Goal: Task Accomplishment & Management: Manage account settings

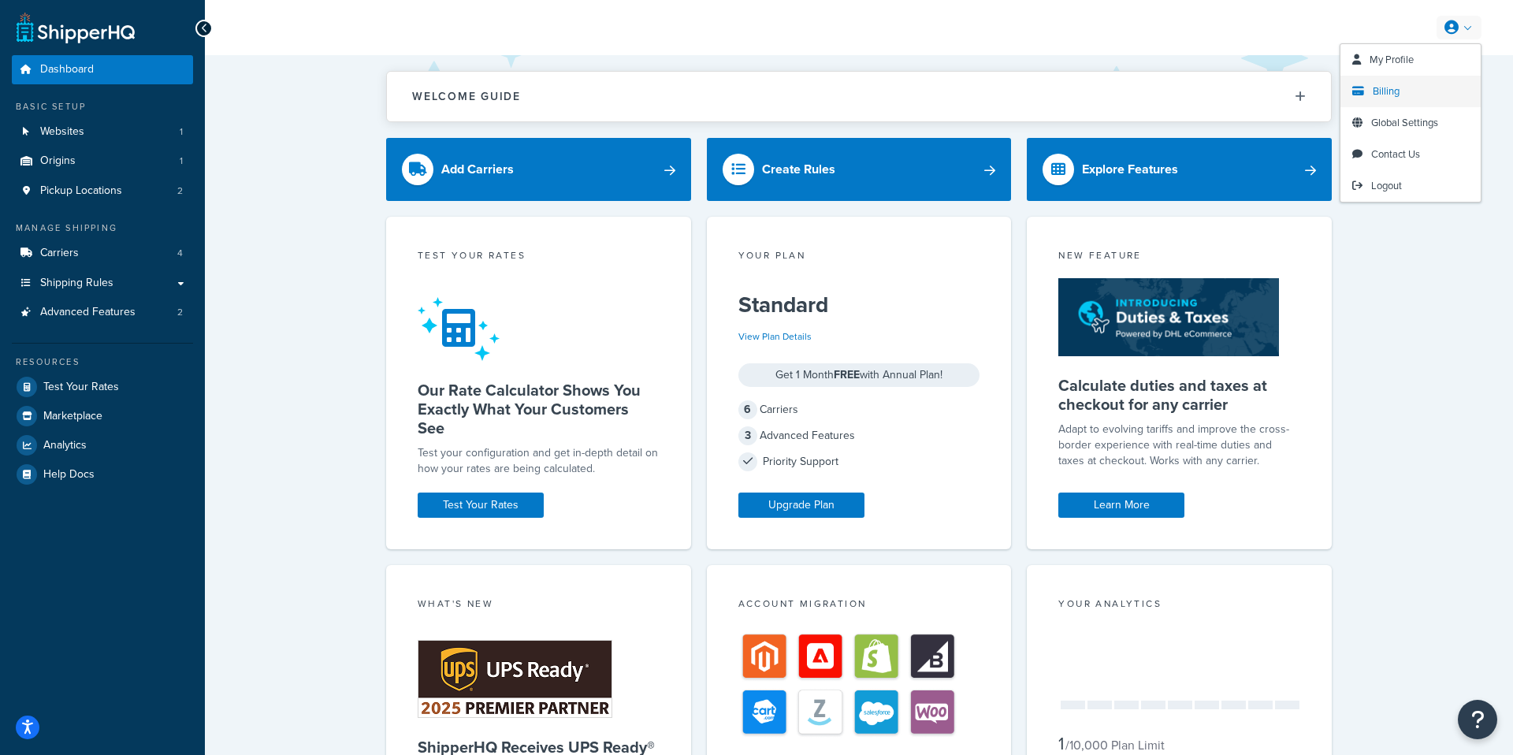
click at [1385, 89] on span "Billing" at bounding box center [1385, 91] width 27 height 15
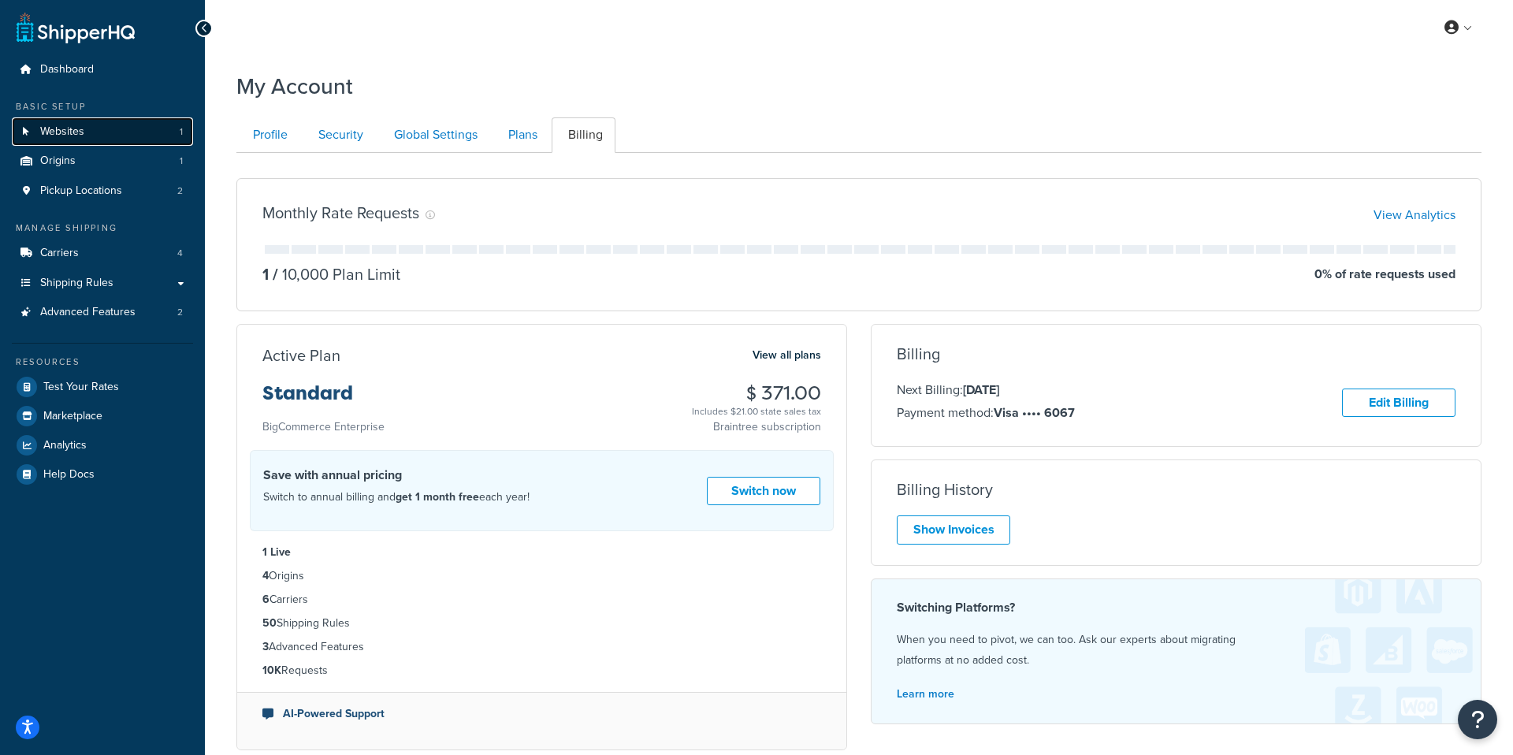
click at [71, 125] on span "Websites" at bounding box center [62, 131] width 44 height 13
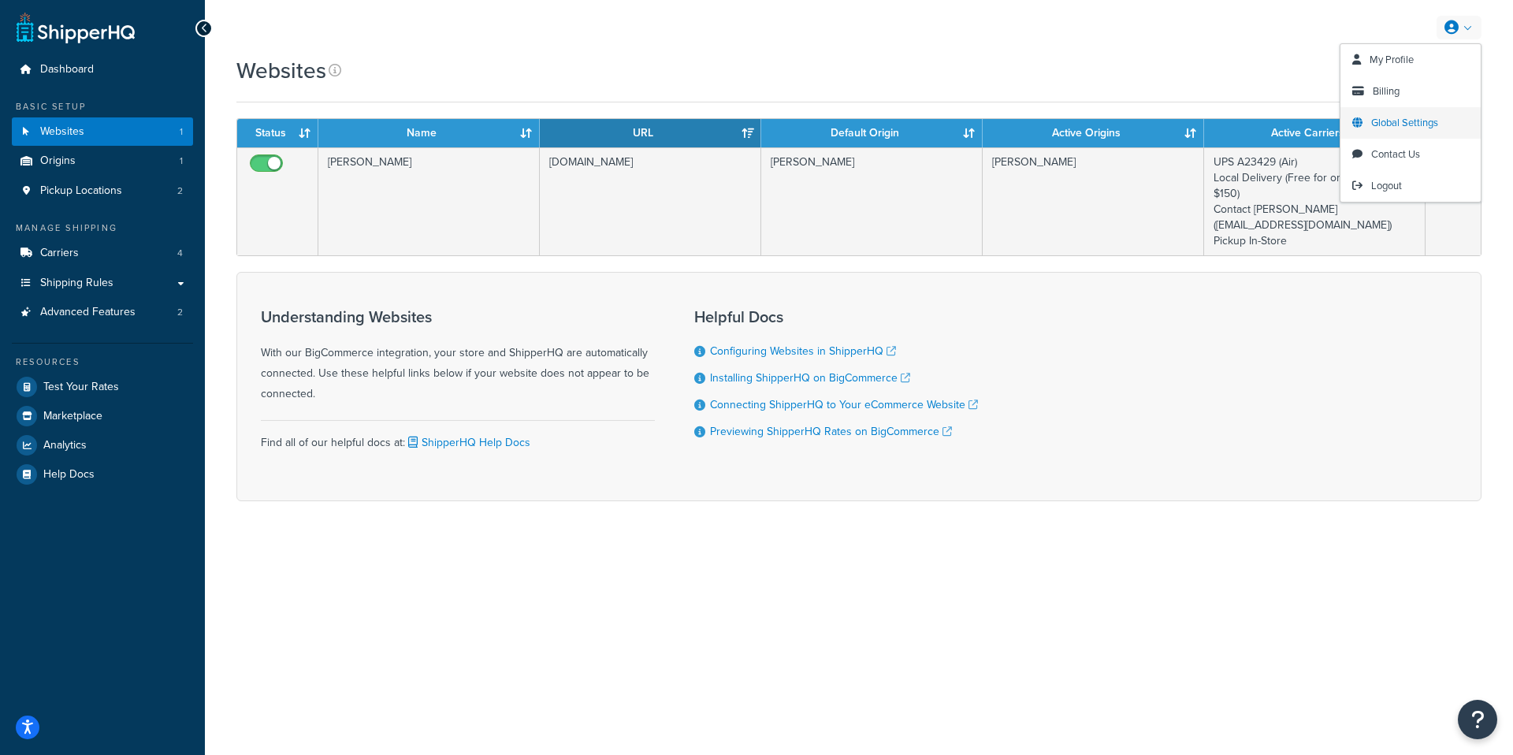
click at [1403, 123] on span "Global Settings" at bounding box center [1404, 122] width 67 height 15
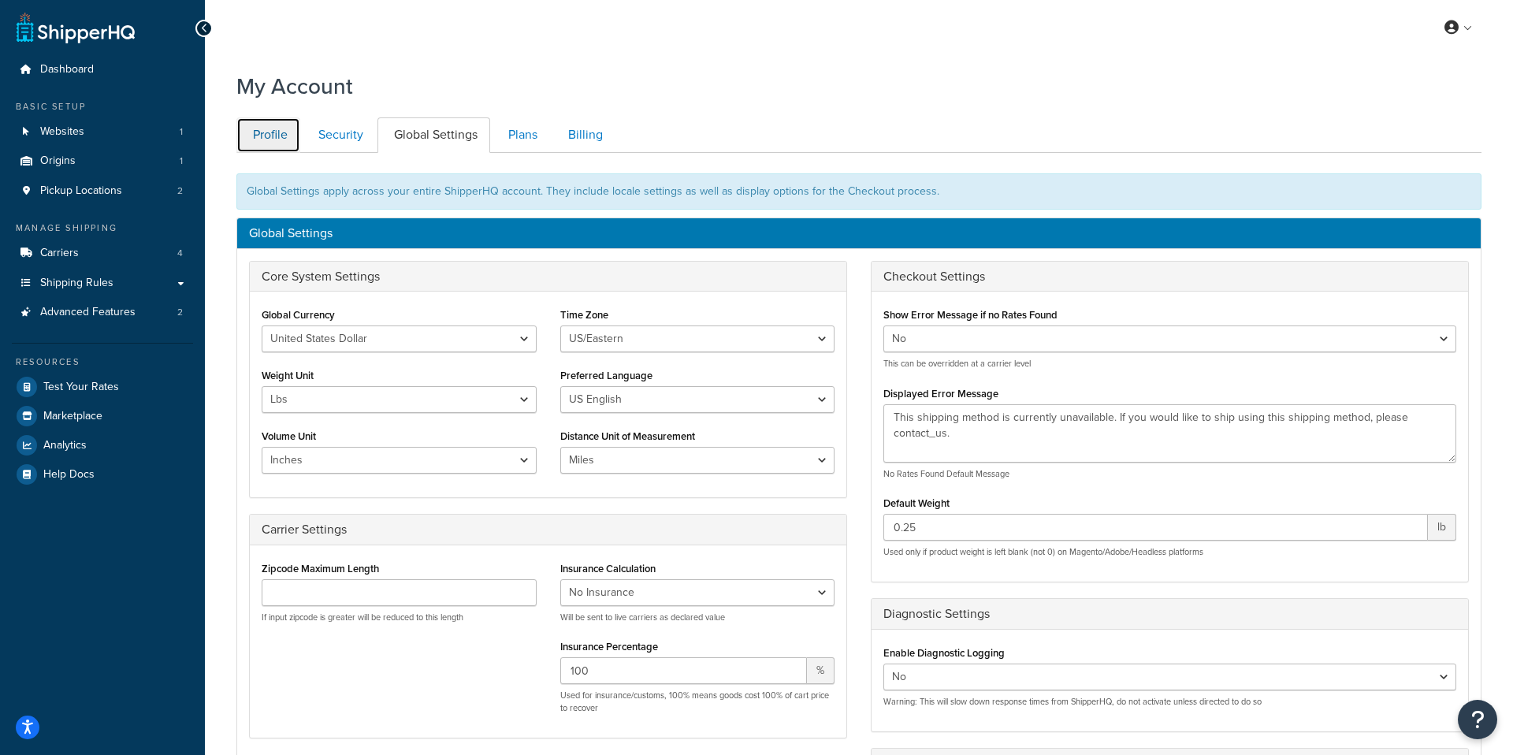
click at [260, 129] on link "Profile" at bounding box center [268, 134] width 64 height 35
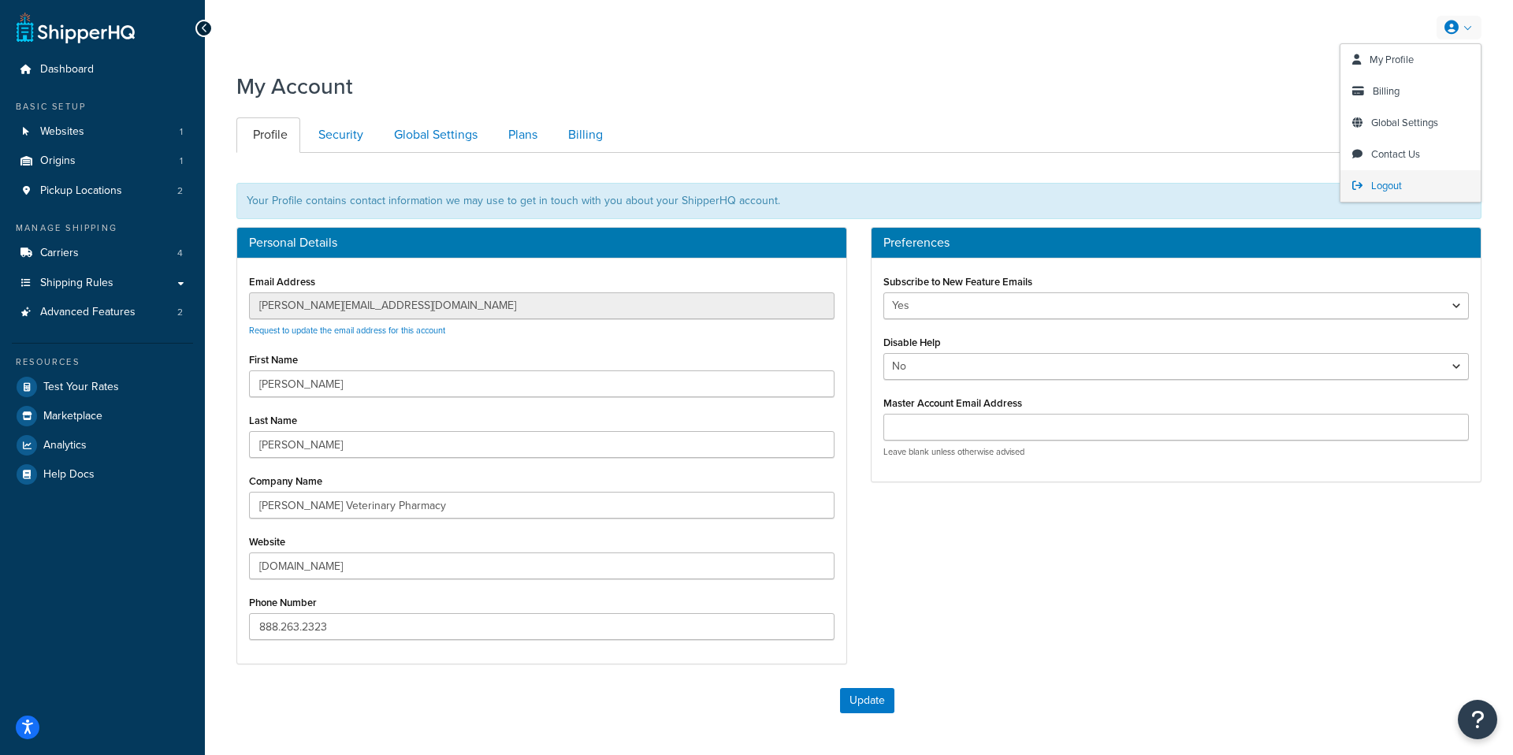
click at [1388, 187] on span "Logout" at bounding box center [1386, 185] width 31 height 15
